Goal: Task Accomplishment & Management: Manage account settings

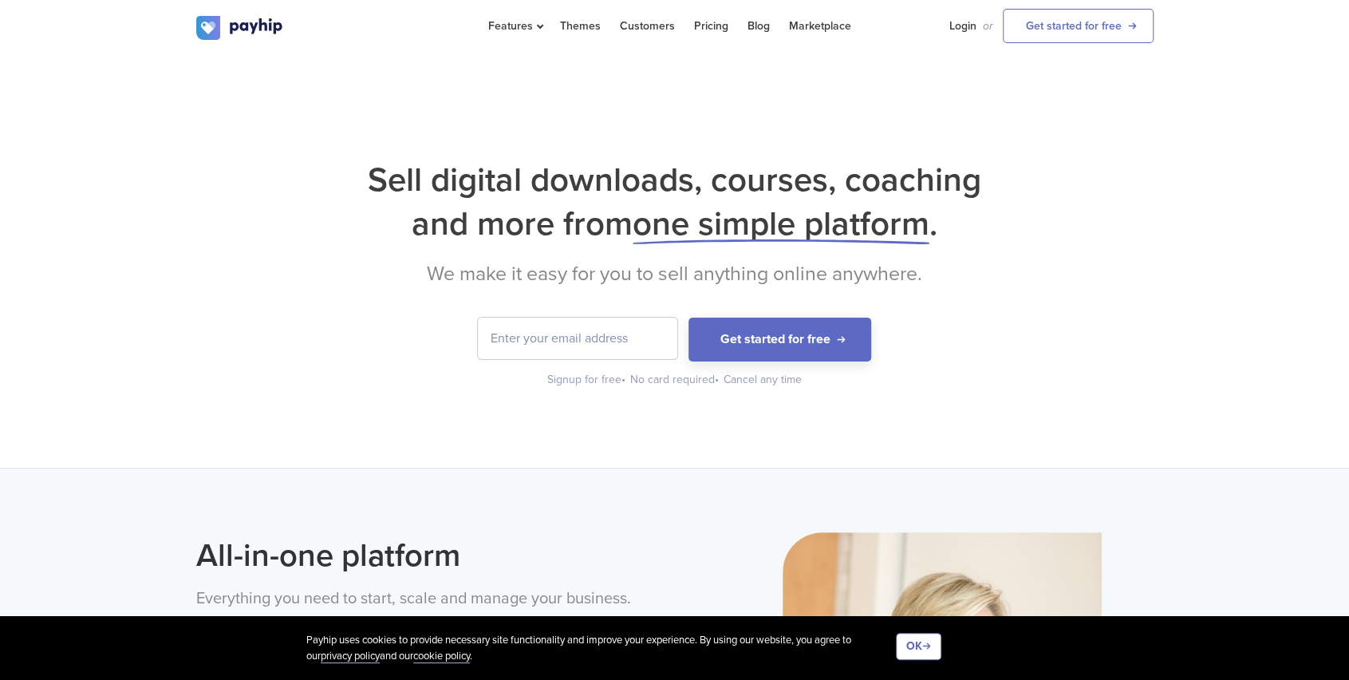
click at [550, 339] on input "email" at bounding box center [577, 338] width 199 height 41
click at [956, 24] on link "Login" at bounding box center [962, 26] width 27 height 52
click at [972, 30] on link "Login" at bounding box center [962, 26] width 27 height 52
